Goal: Task Accomplishment & Management: Use online tool/utility

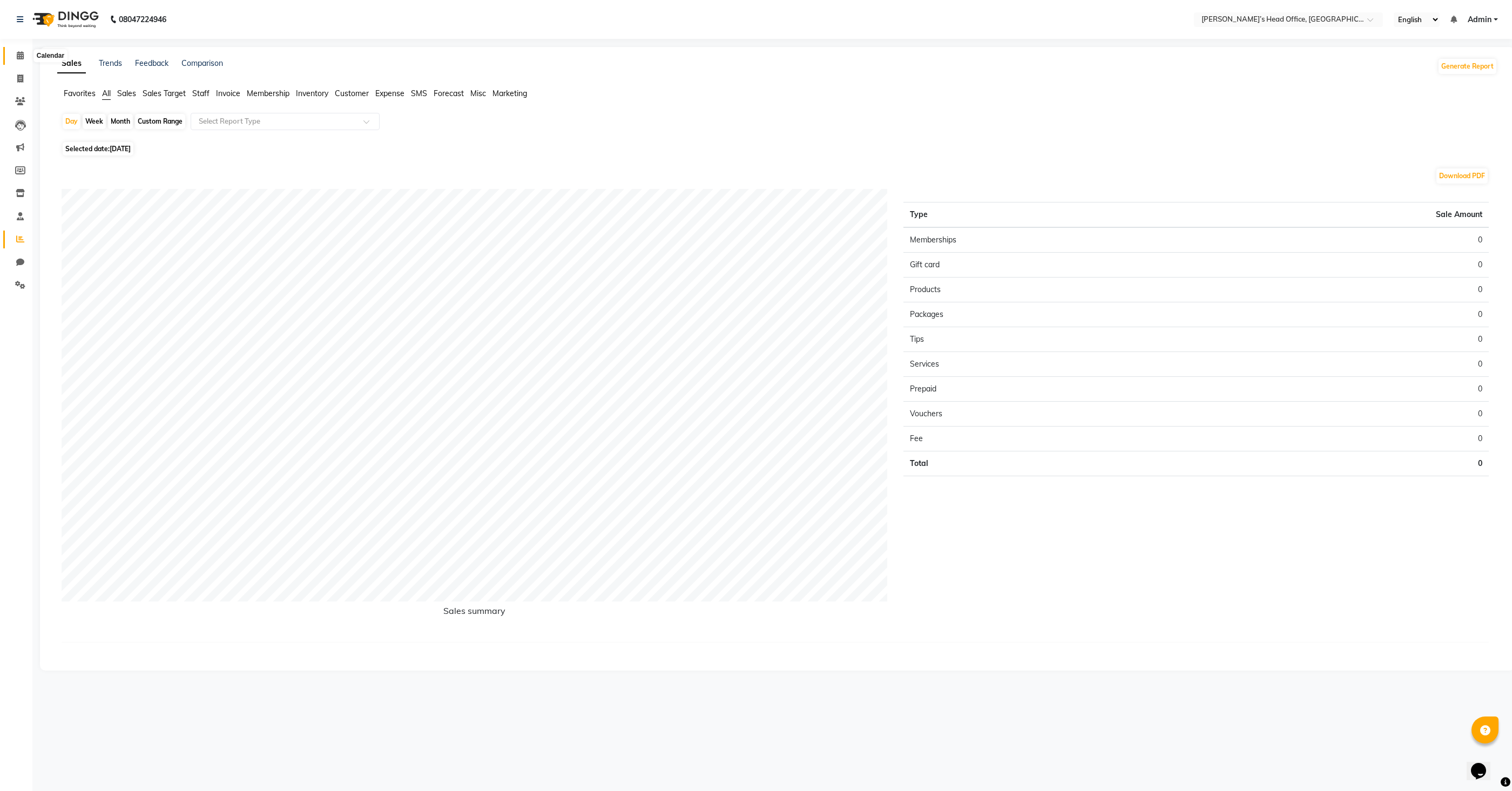
click at [21, 51] on icon at bounding box center [21, 55] width 7 height 8
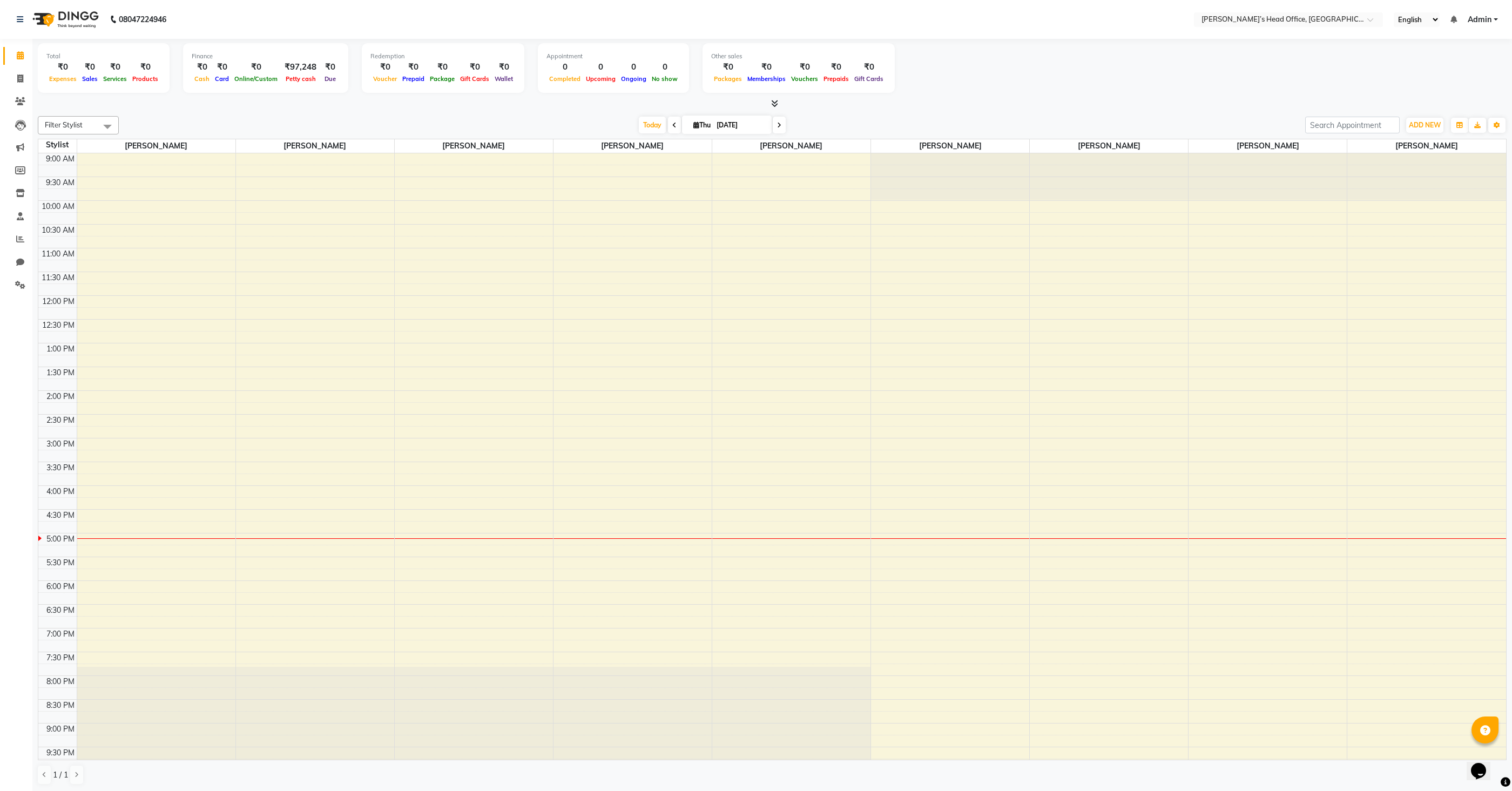
scroll to position [1, 0]
click at [21, 77] on icon at bounding box center [21, 78] width 6 height 8
select select "7682"
select select "service"
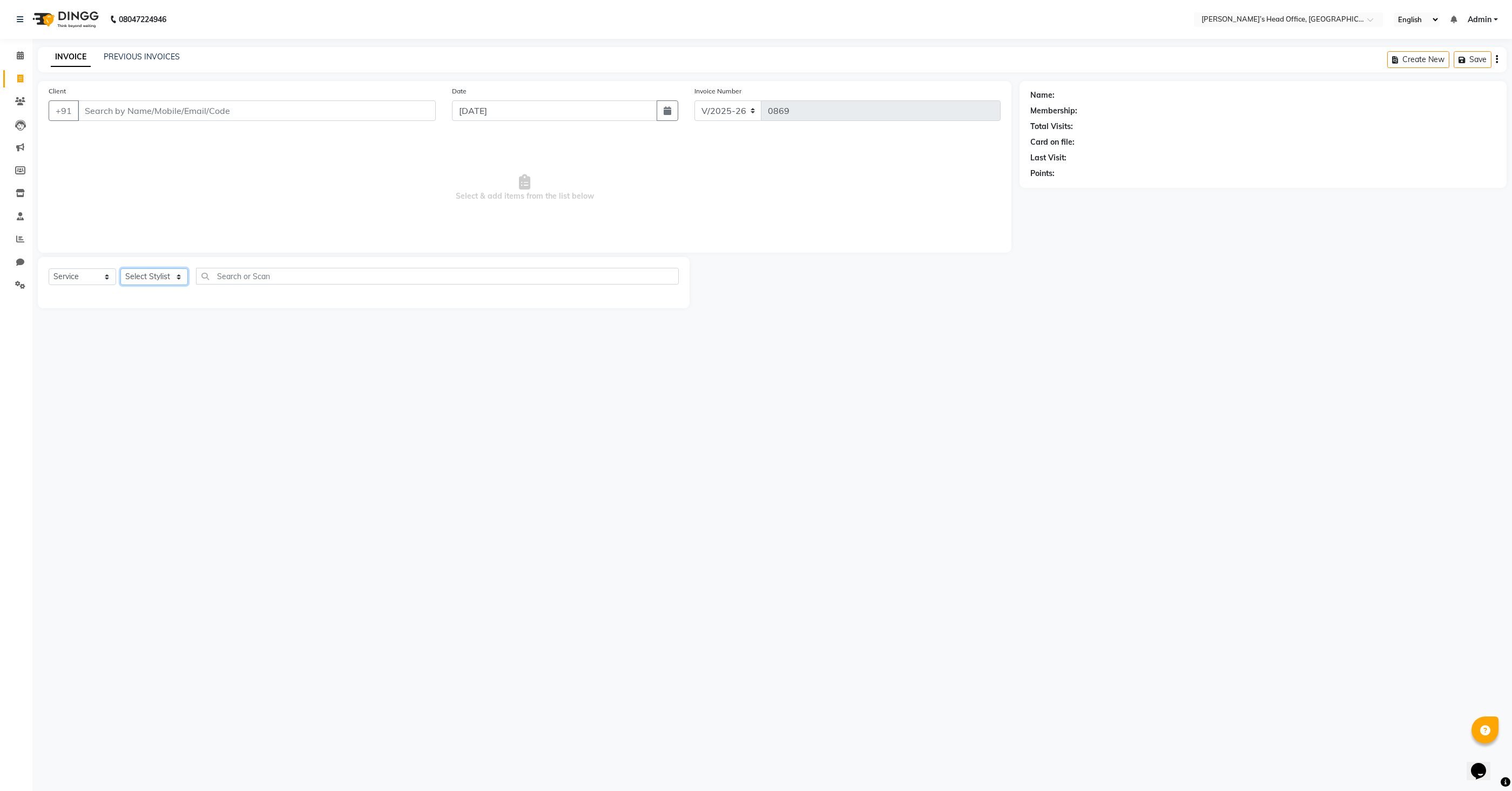
click at [138, 278] on select "Select Stylist" at bounding box center [154, 277] width 68 height 17
click at [120, 268] on select "Select Stylist [PERSON_NAME] [PERSON_NAME] [PERSON_NAME] [PERSON_NAME] [PERSON_…" at bounding box center [154, 277] width 68 height 17
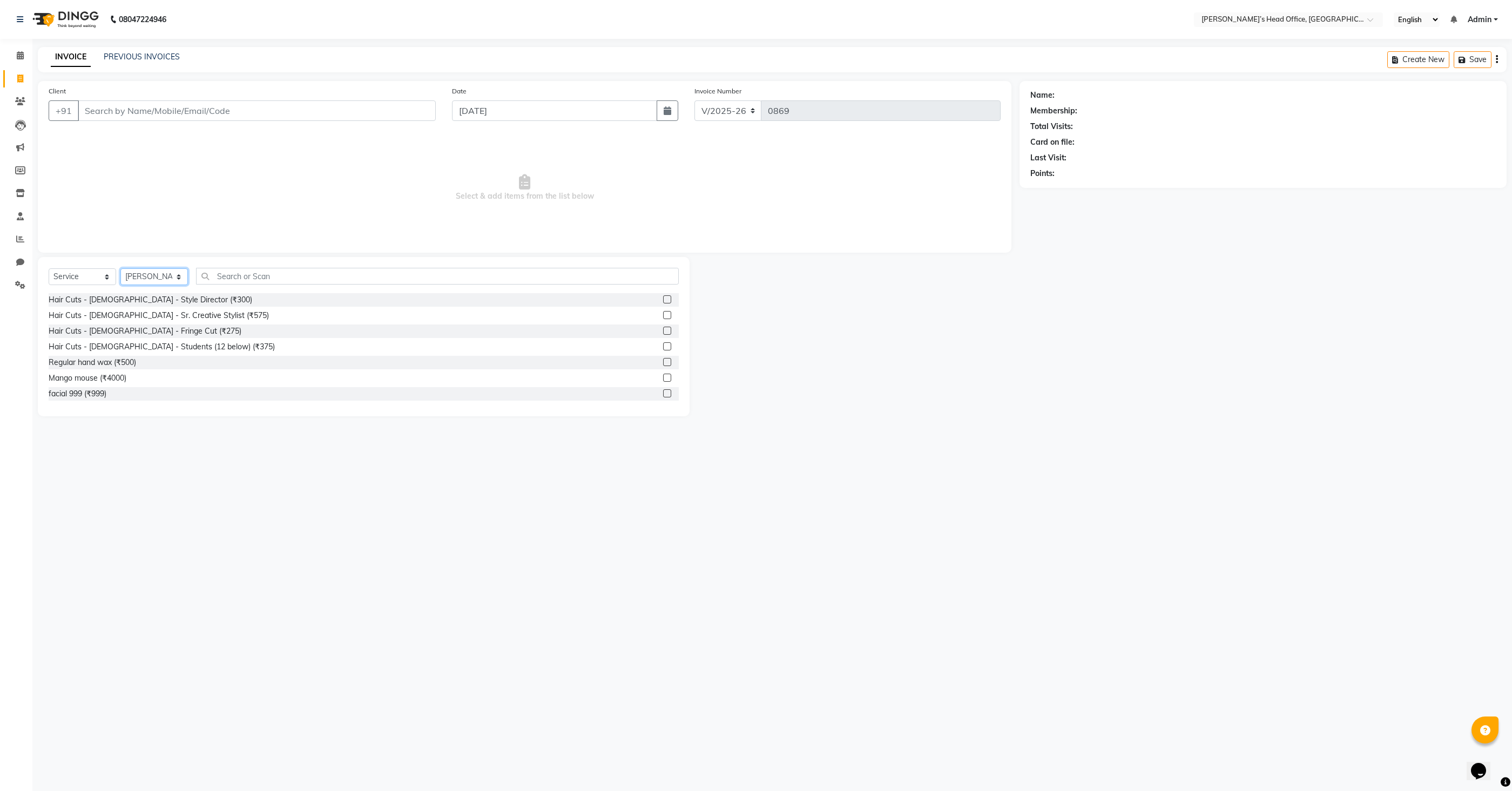
click at [163, 278] on select "Select Stylist [PERSON_NAME] [PERSON_NAME] [PERSON_NAME] [PERSON_NAME] [PERSON_…" at bounding box center [154, 277] width 68 height 17
select select "68041"
click at [120, 268] on select "Select Stylist [PERSON_NAME] [PERSON_NAME] [PERSON_NAME] [PERSON_NAME] [PERSON_…" at bounding box center [154, 277] width 68 height 17
click at [668, 368] on label at bounding box center [667, 369] width 8 height 8
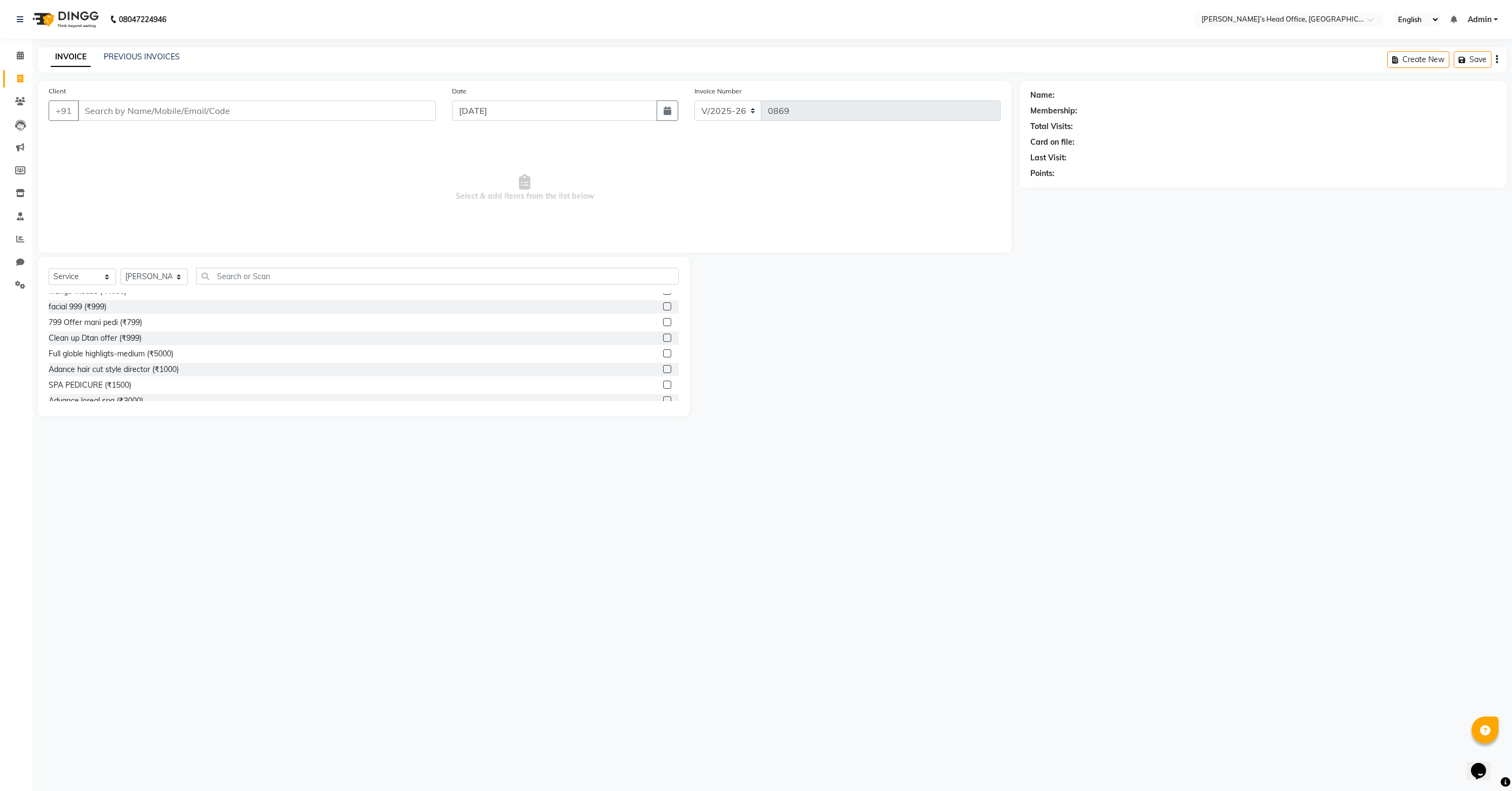
click at [668, 368] on input "checkbox" at bounding box center [667, 370] width 7 height 7
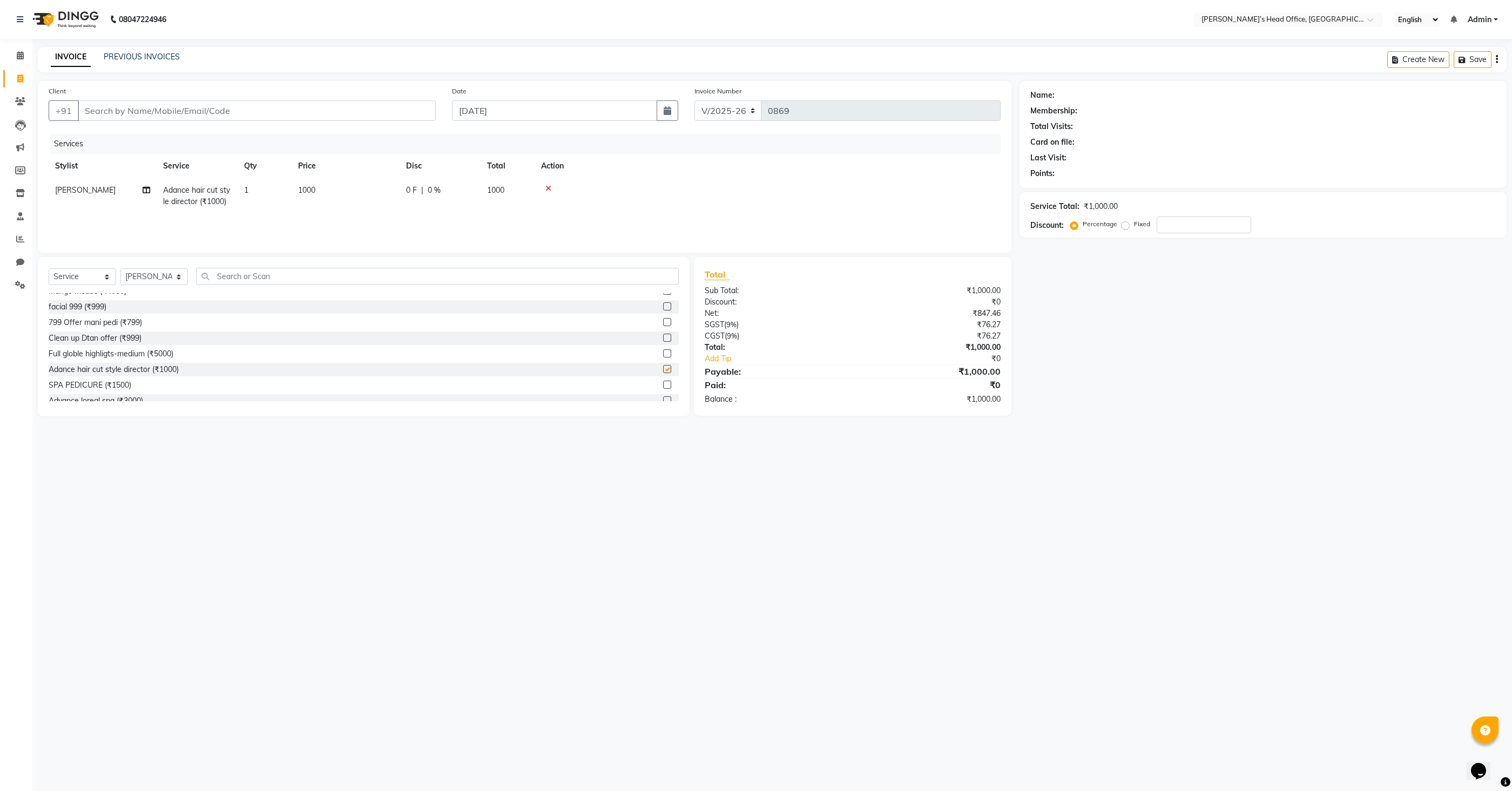
checkbox input "false"
click at [303, 190] on span "1000" at bounding box center [298, 190] width 18 height 10
select select "68041"
click at [375, 191] on input "1000" at bounding box center [388, 193] width 95 height 17
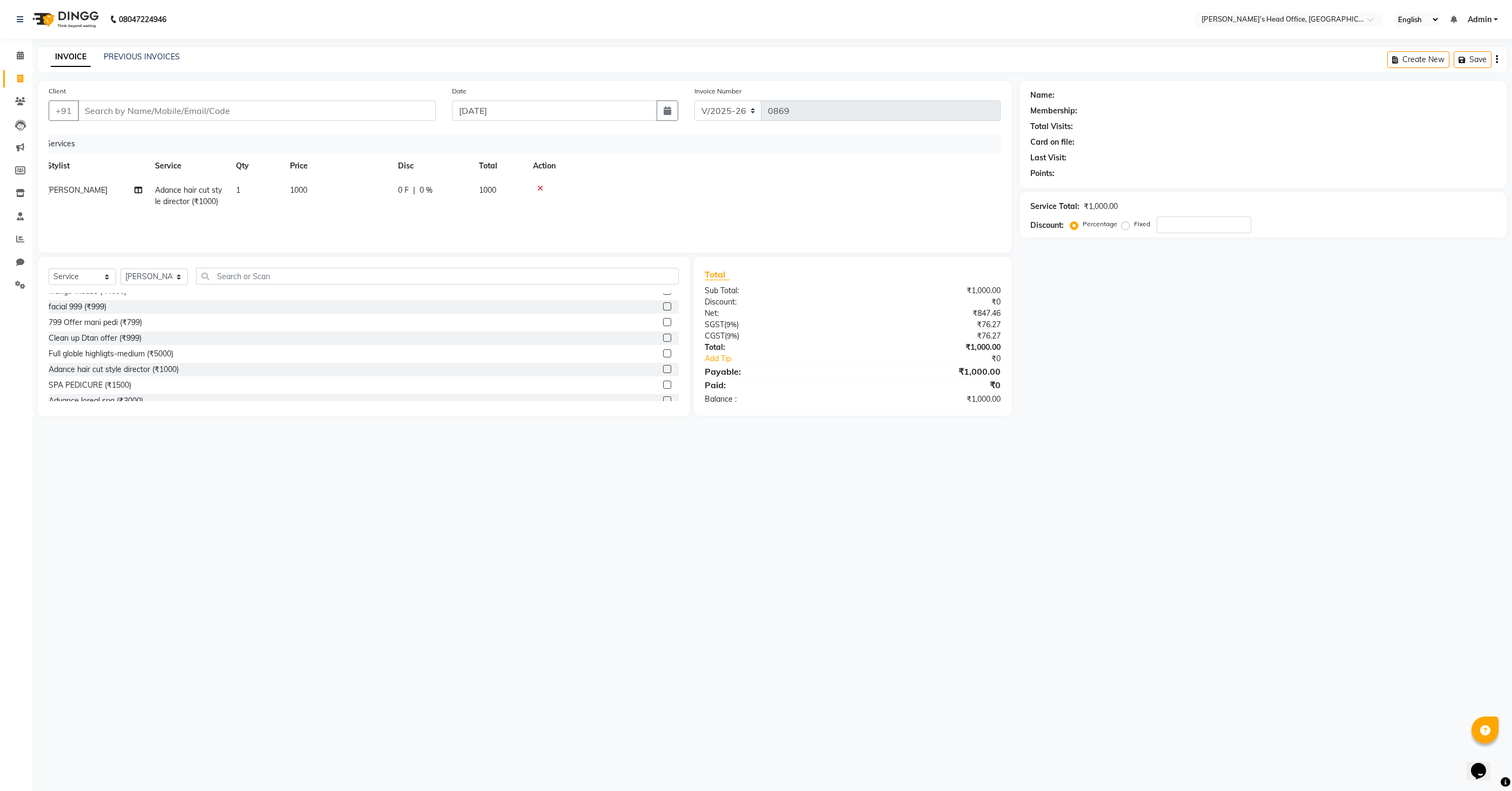
click at [422, 190] on span "0 %" at bounding box center [426, 190] width 13 height 11
select select "68041"
click at [507, 191] on input "0" at bounding box center [513, 193] width 33 height 17
type input "20"
click at [551, 222] on div "Services Stylist Service Qty Price Disc Total Action [PERSON_NAME] Adance hair …" at bounding box center [524, 188] width 952 height 108
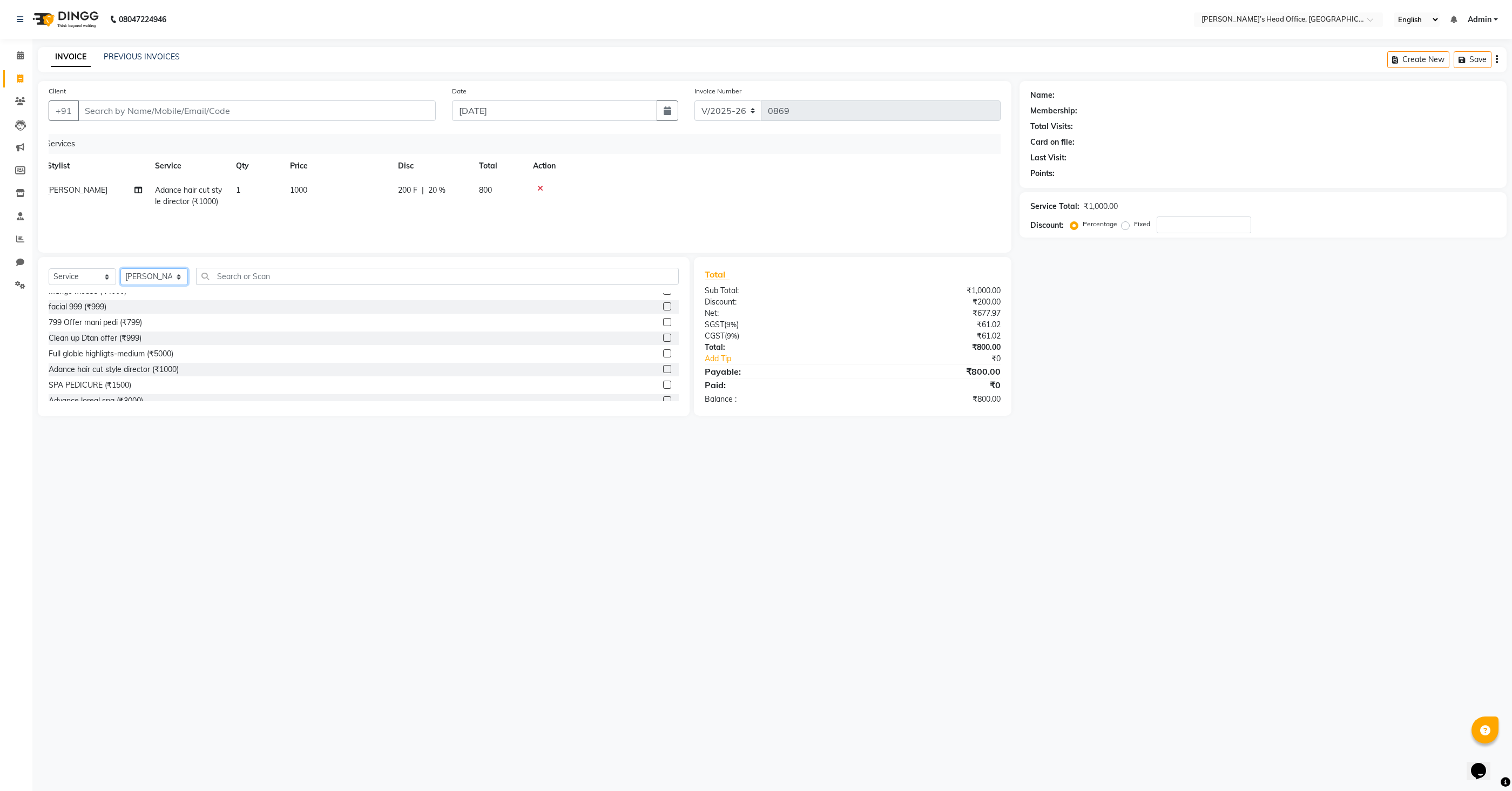
click at [162, 278] on select "Select Stylist [PERSON_NAME] [PERSON_NAME] [PERSON_NAME] [PERSON_NAME] [PERSON_…" at bounding box center [154, 277] width 68 height 17
select select "68762"
click at [120, 268] on select "Select Stylist [PERSON_NAME] [PERSON_NAME] [PERSON_NAME] [PERSON_NAME] [PERSON_…" at bounding box center [154, 277] width 68 height 17
click at [669, 299] on label at bounding box center [667, 299] width 8 height 8
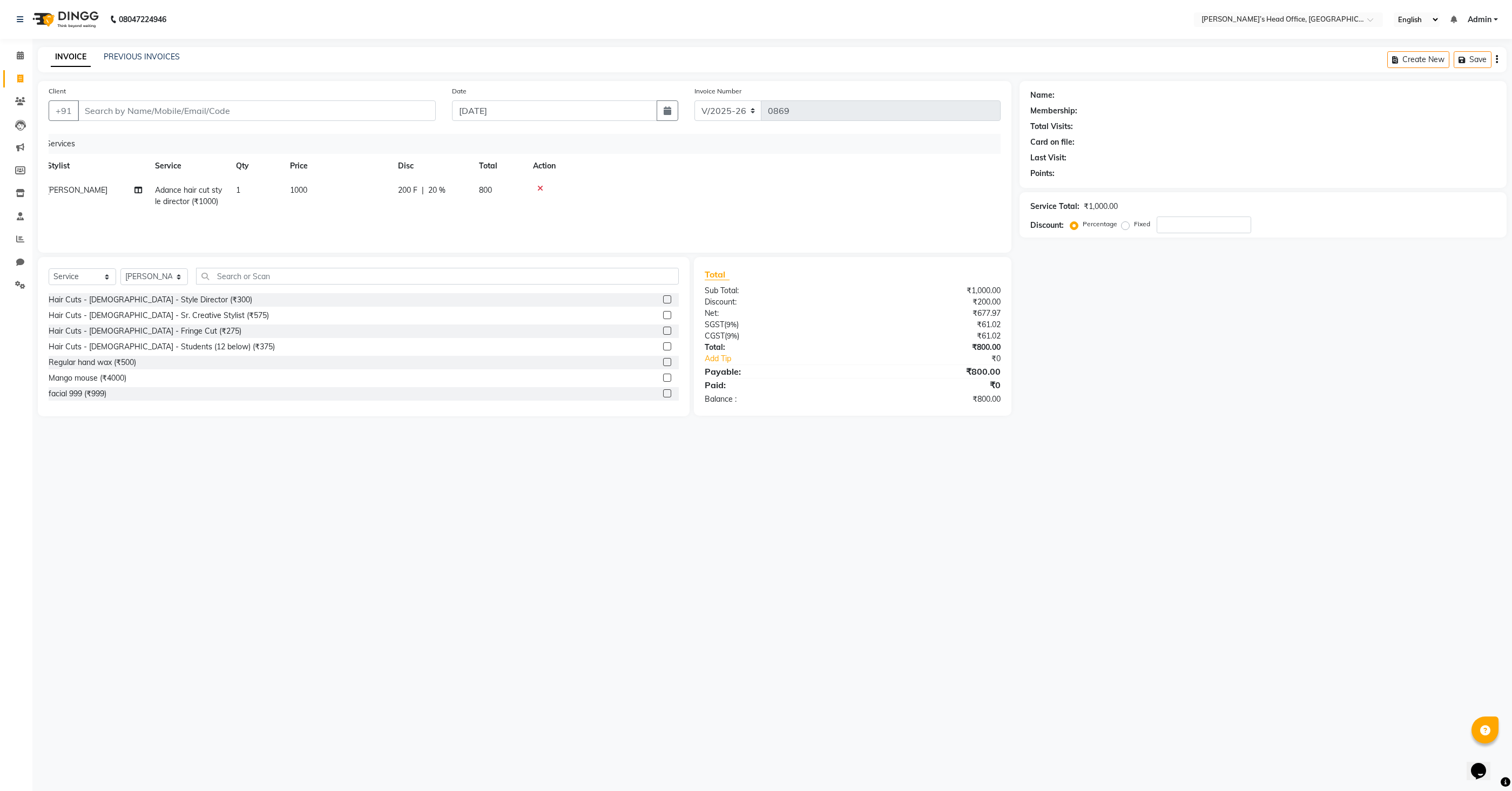
click at [669, 299] on input "checkbox" at bounding box center [667, 300] width 7 height 7
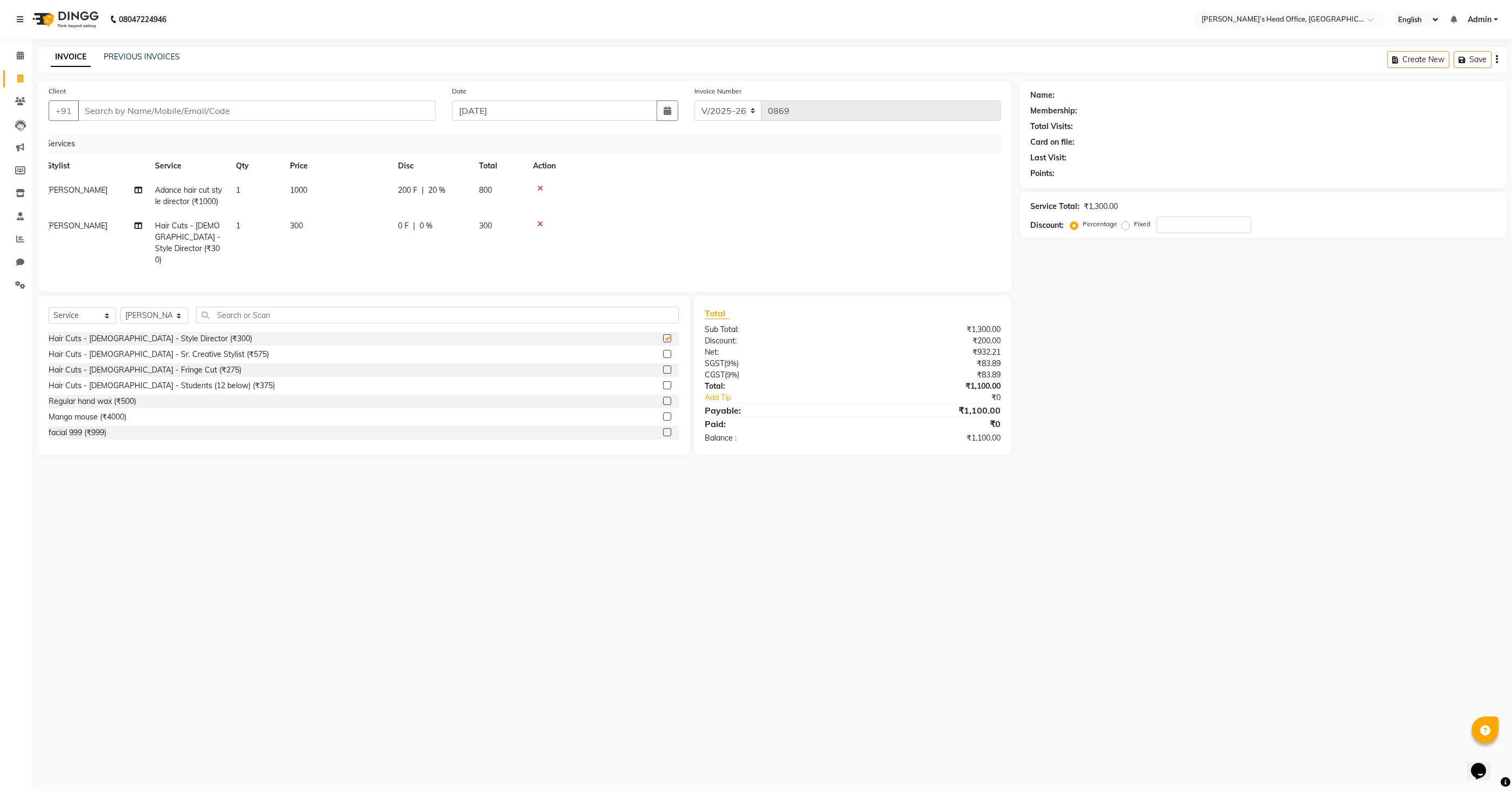
checkbox input "false"
click at [299, 226] on span "300" at bounding box center [296, 226] width 13 height 10
select select "68762"
click at [380, 228] on input "300" at bounding box center [388, 229] width 95 height 17
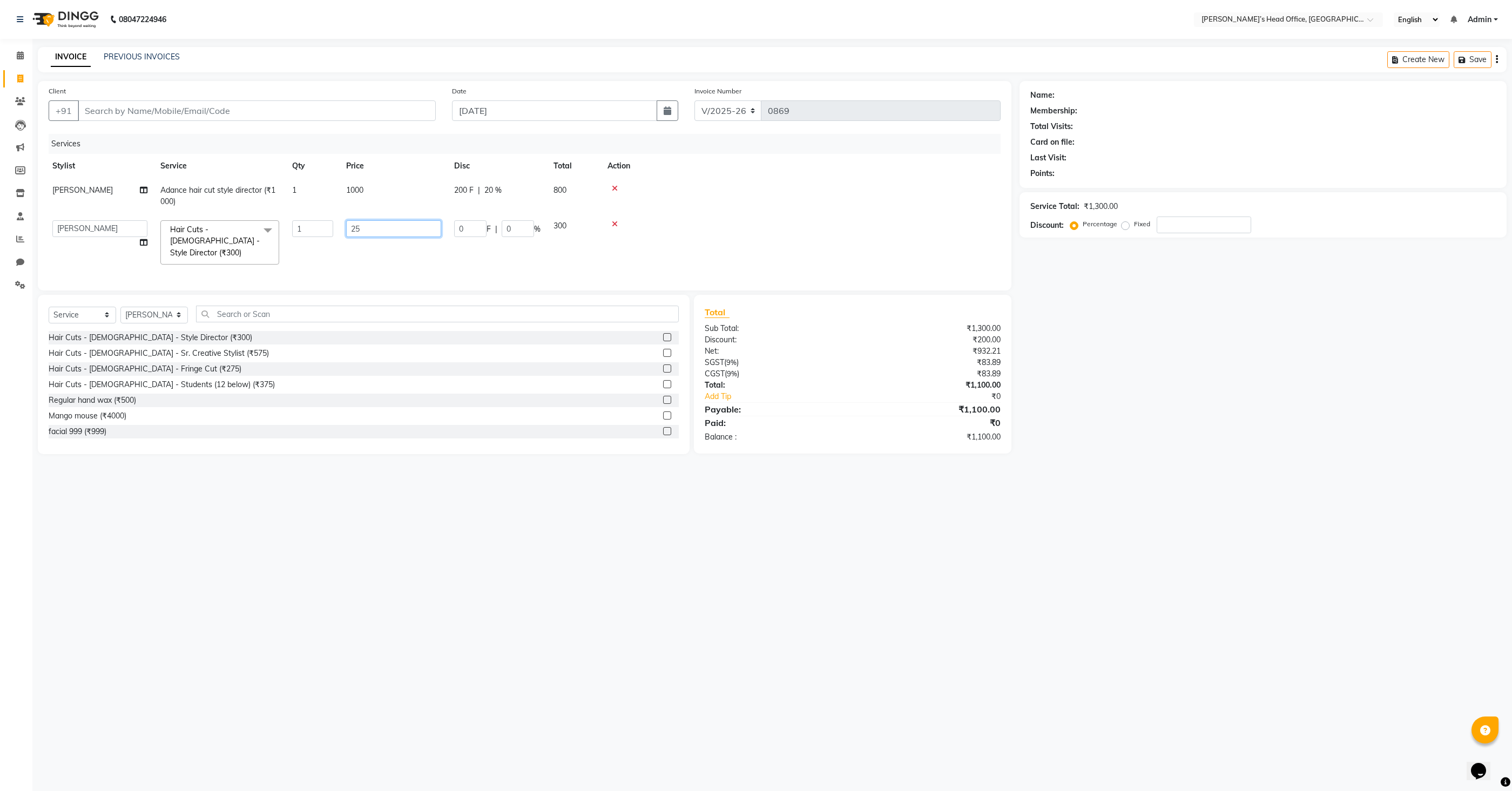
type input "250"
click at [587, 258] on tr "[PERSON_NAME] Hair Cuts - [DEMOGRAPHIC_DATA] - Style Director (₹300) 1 250 0 F …" at bounding box center [522, 243] width 952 height 59
